Goal: Information Seeking & Learning: Learn about a topic

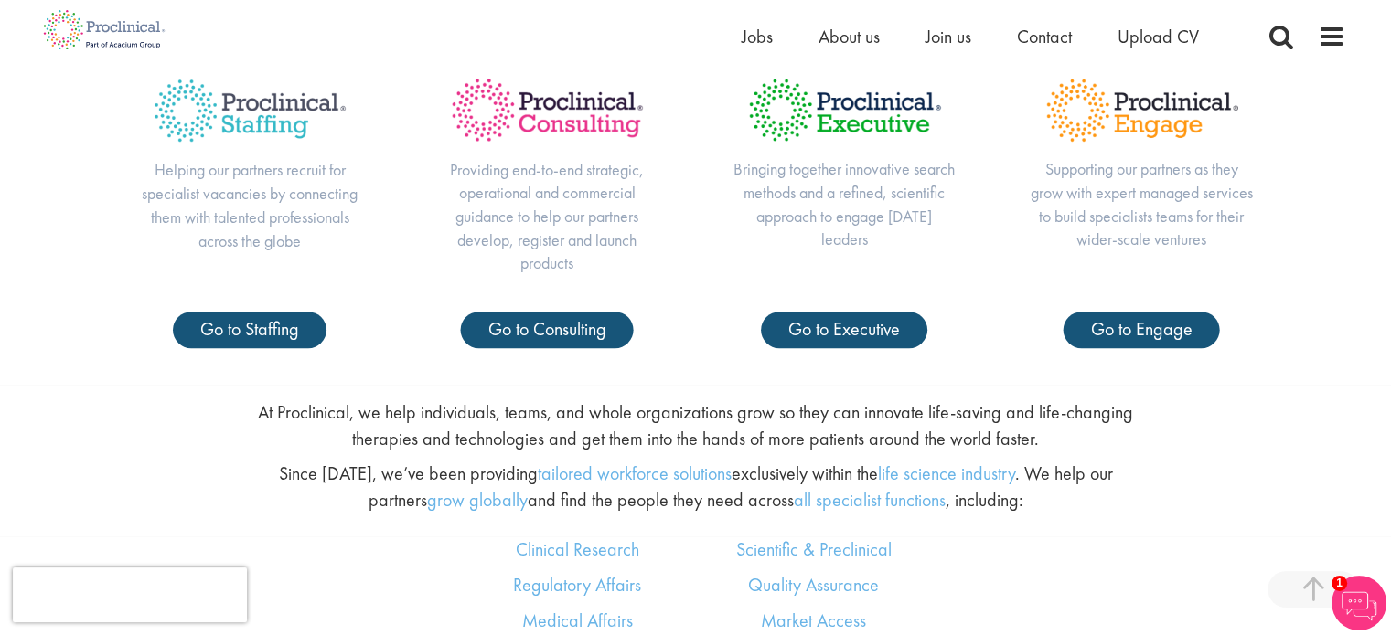
scroll to position [914, 0]
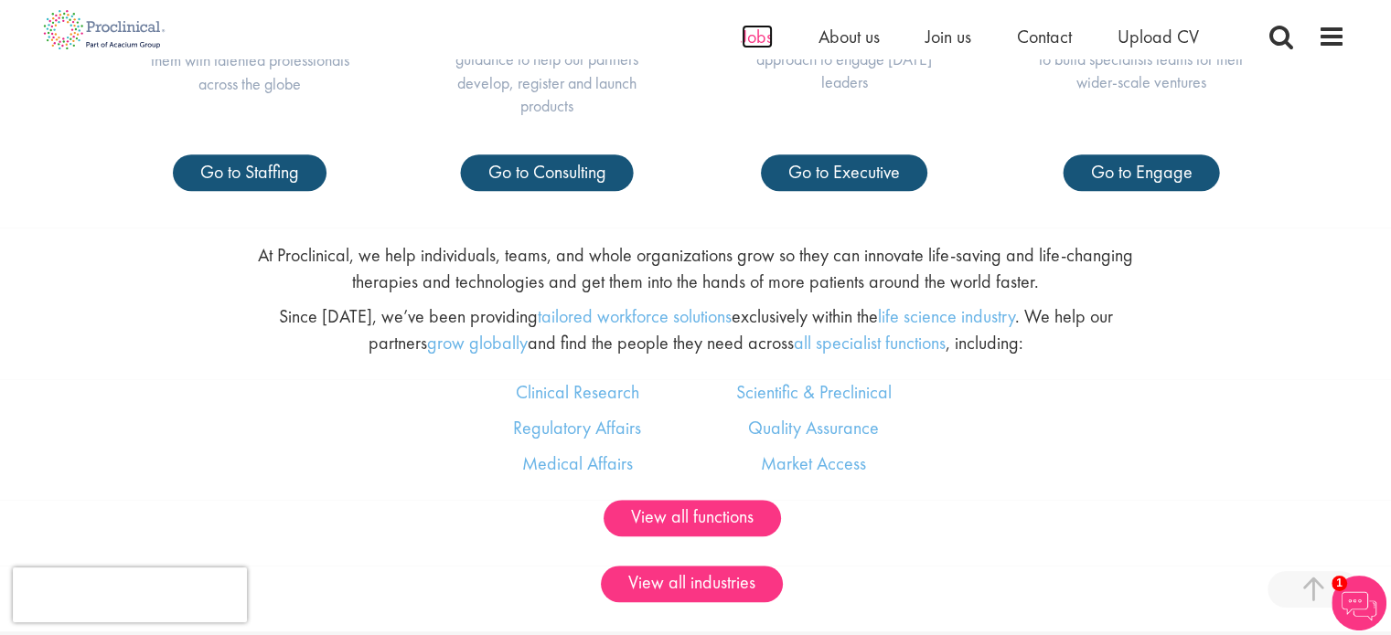
click at [753, 36] on span "Jobs" at bounding box center [756, 37] width 31 height 24
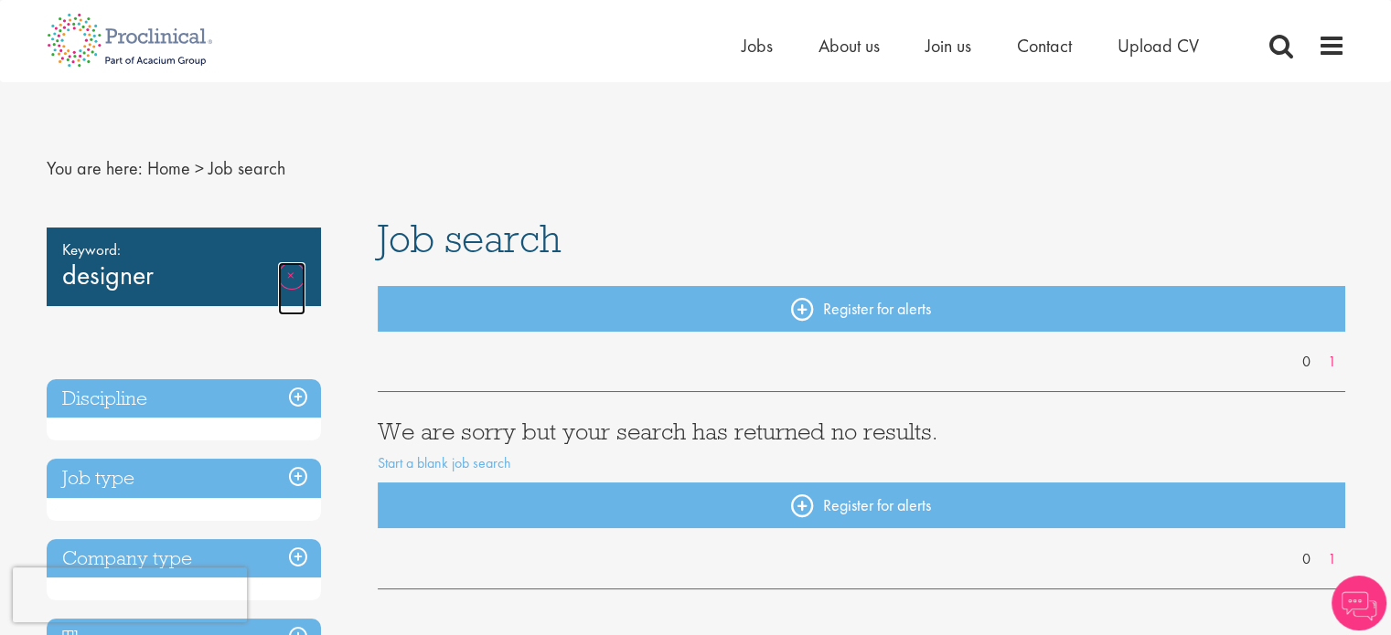
click at [285, 273] on link "Remove" at bounding box center [291, 288] width 27 height 53
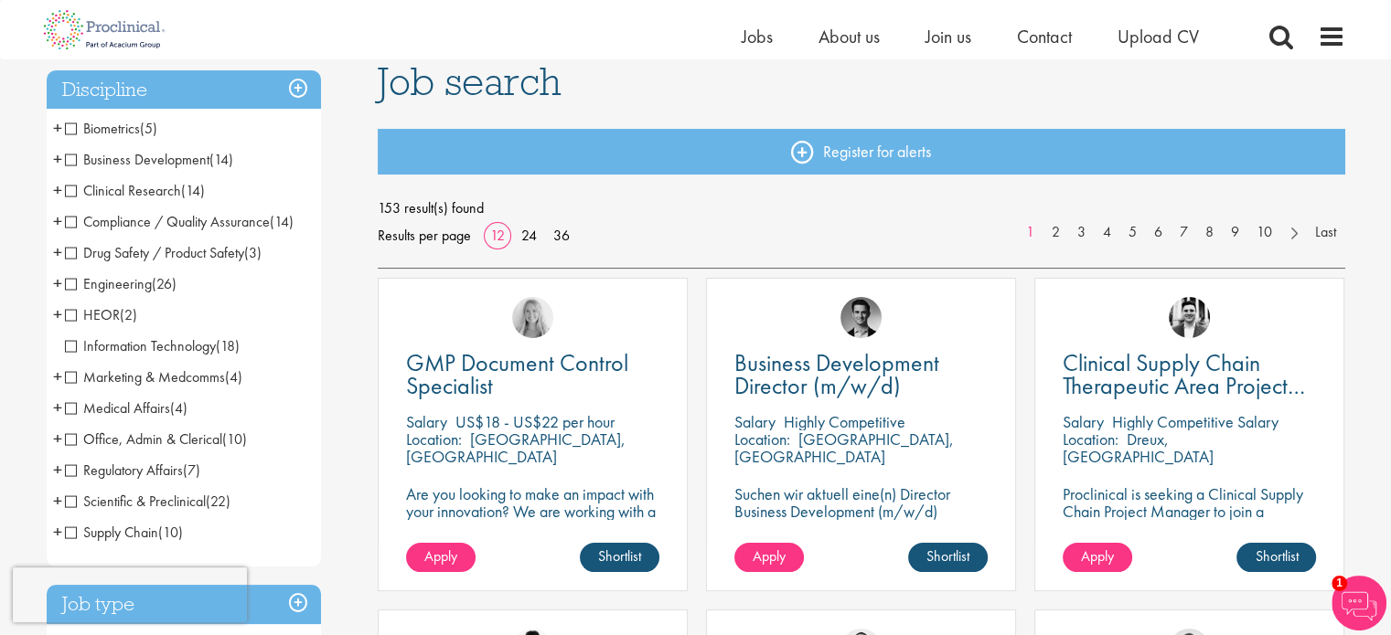
scroll to position [91, 0]
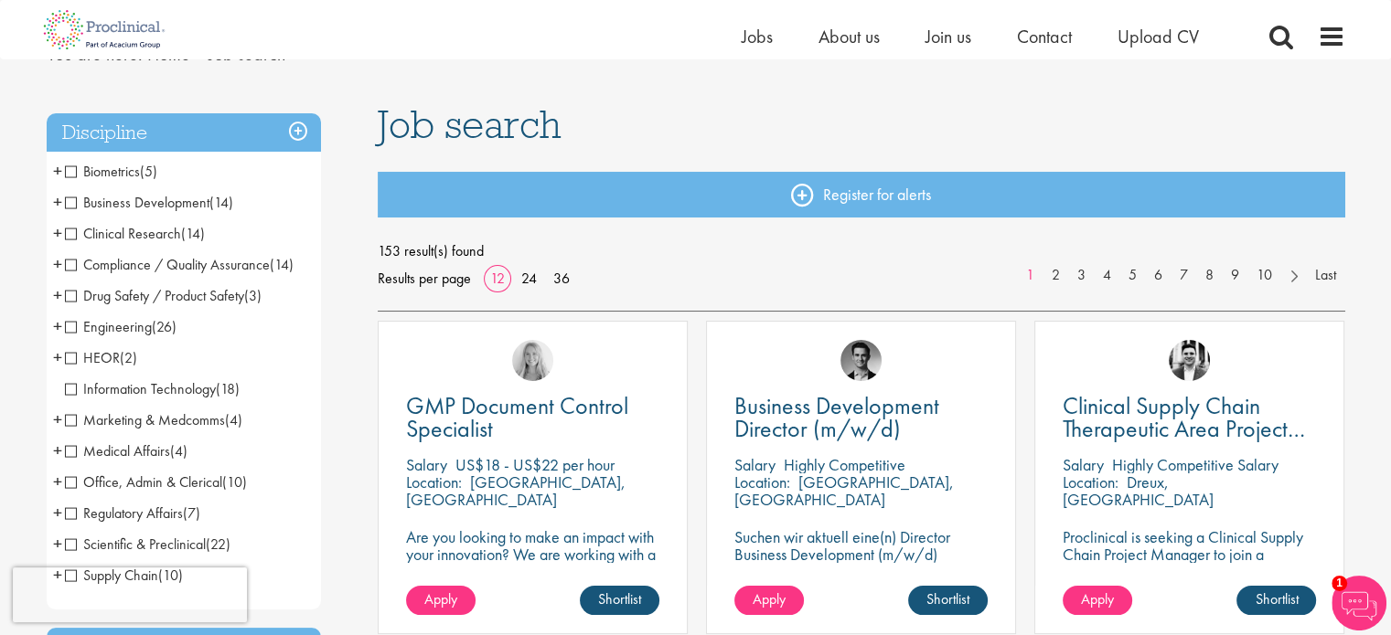
click at [135, 324] on span "Engineering" at bounding box center [108, 326] width 87 height 19
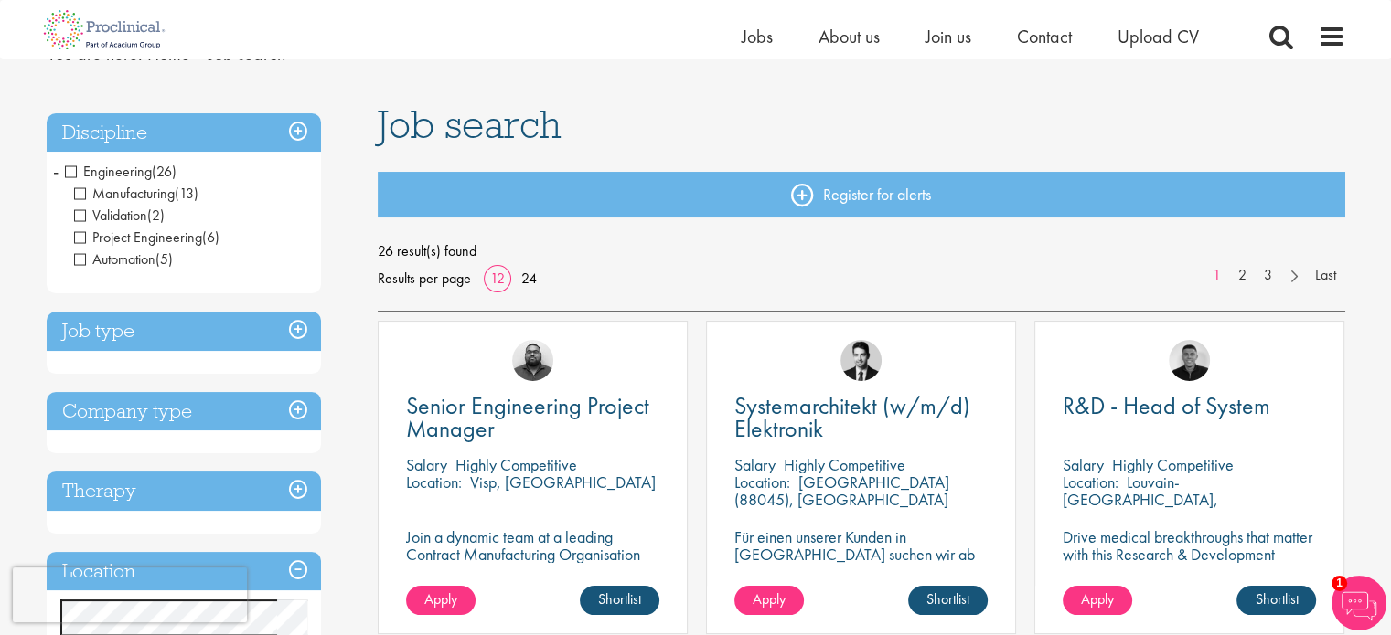
scroll to position [274, 0]
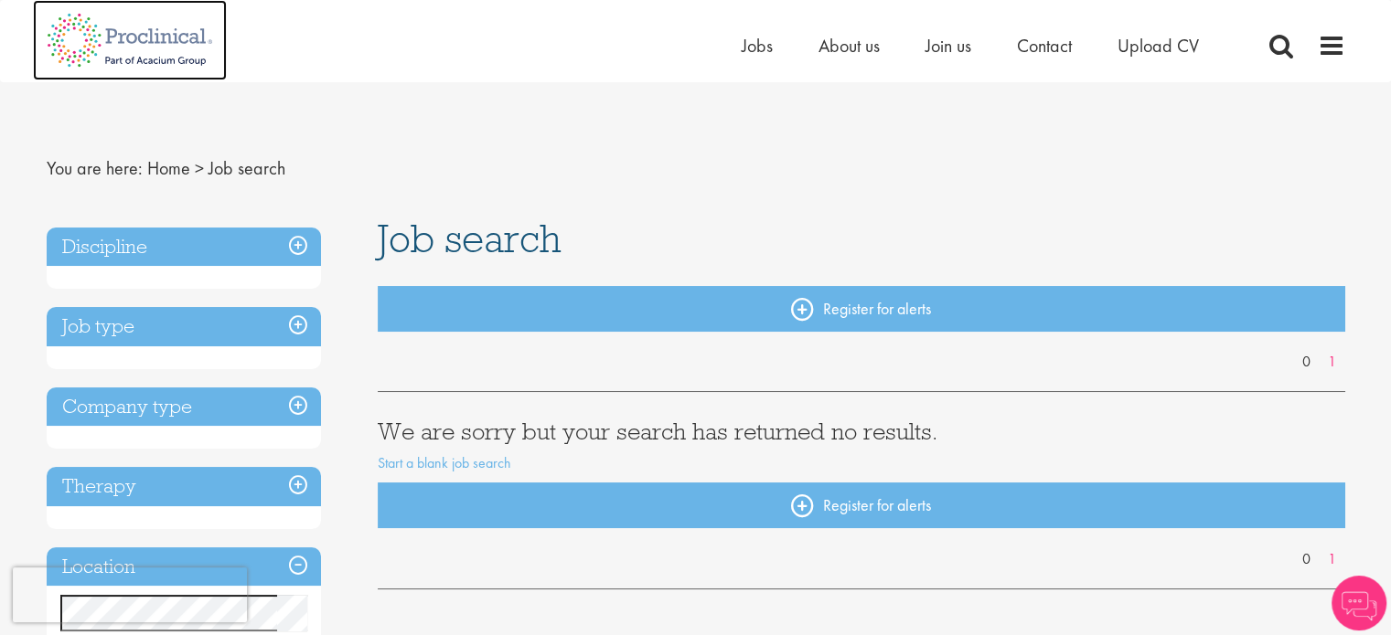
click at [161, 45] on img at bounding box center [130, 40] width 194 height 80
